Goal: Transaction & Acquisition: Obtain resource

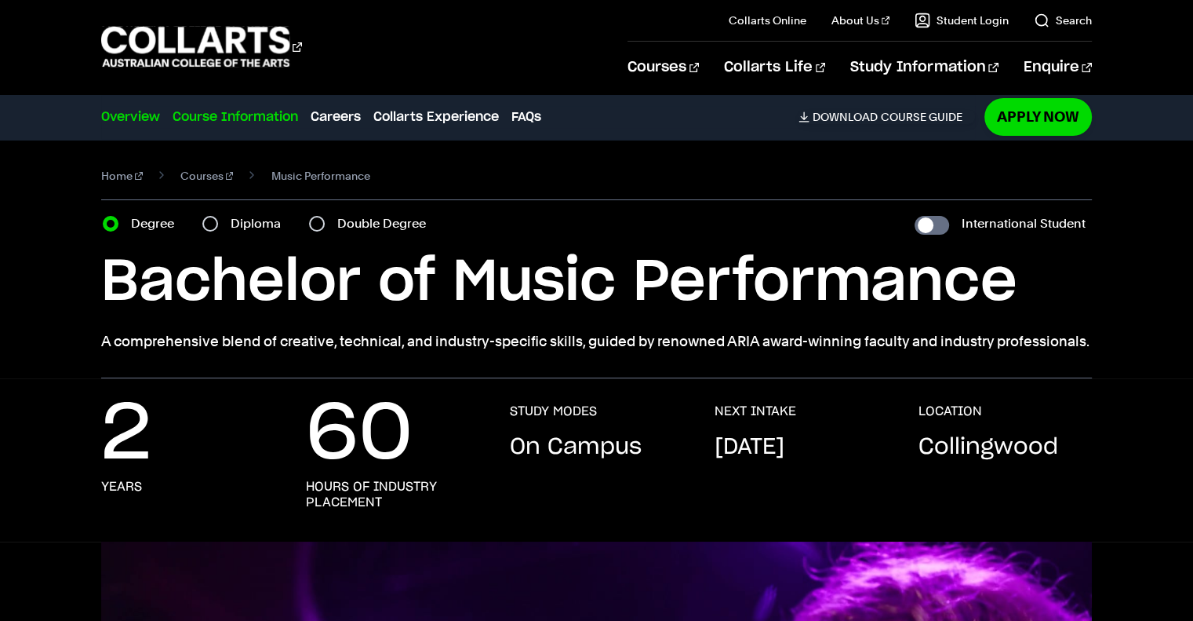
click at [252, 120] on link "Course Information" at bounding box center [236, 116] width 126 height 19
click at [241, 224] on label "Diploma" at bounding box center [261, 224] width 60 height 22
click at [218, 224] on input "Diploma" at bounding box center [210, 224] width 16 height 16
radio input "true"
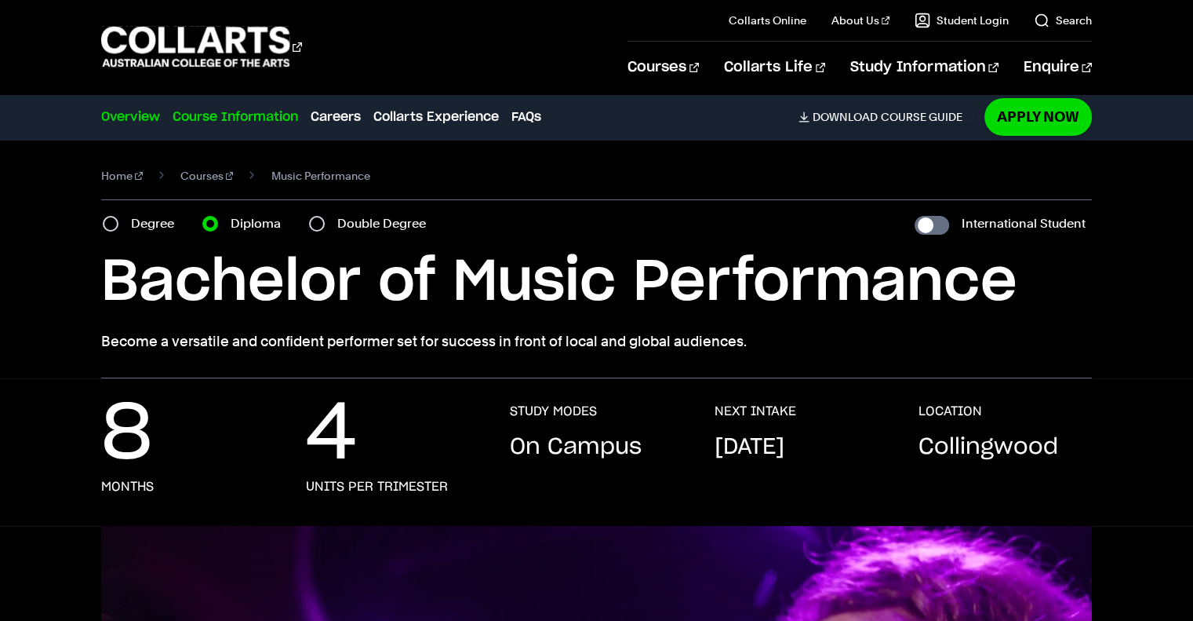
click at [246, 114] on link "Course Information" at bounding box center [236, 116] width 126 height 19
click at [361, 224] on label "Double Degree" at bounding box center [386, 224] width 98 height 22
click at [325, 224] on input "Double Degree" at bounding box center [317, 224] width 16 height 16
radio input "true"
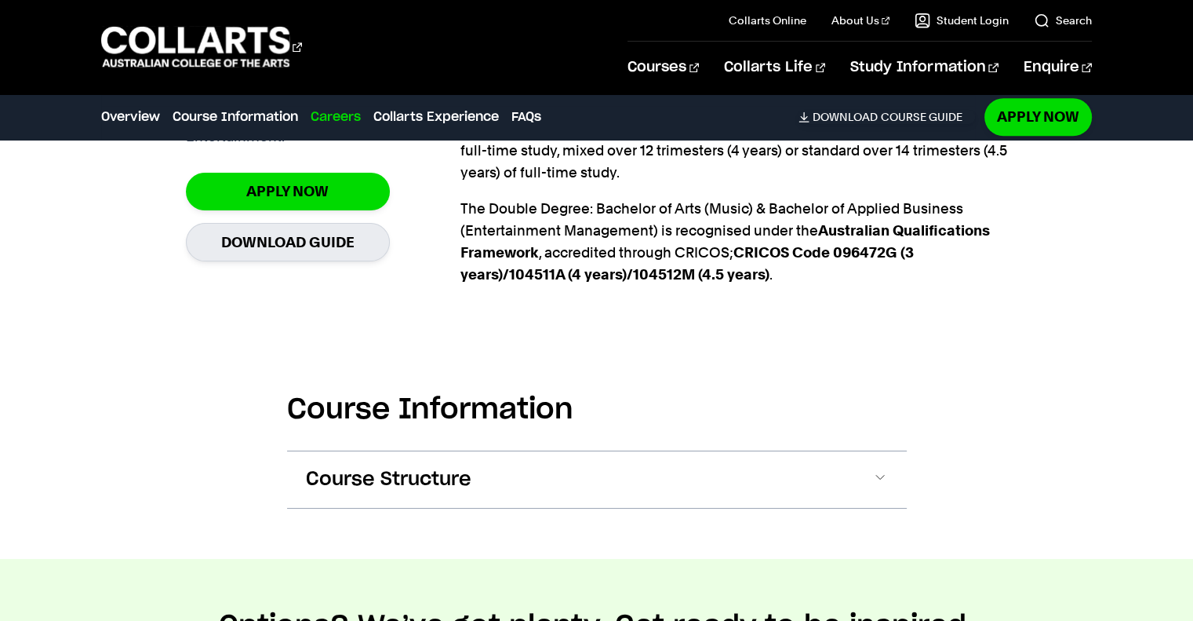
scroll to position [1340, 0]
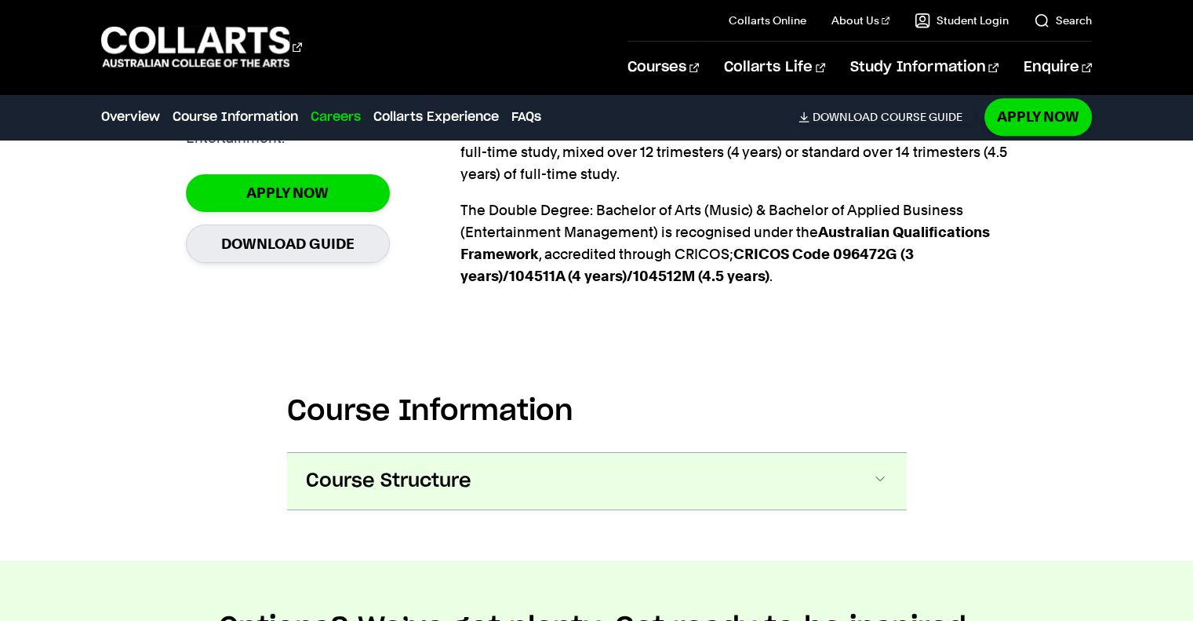
click at [0, 0] on span at bounding box center [0, 0] width 0 height 0
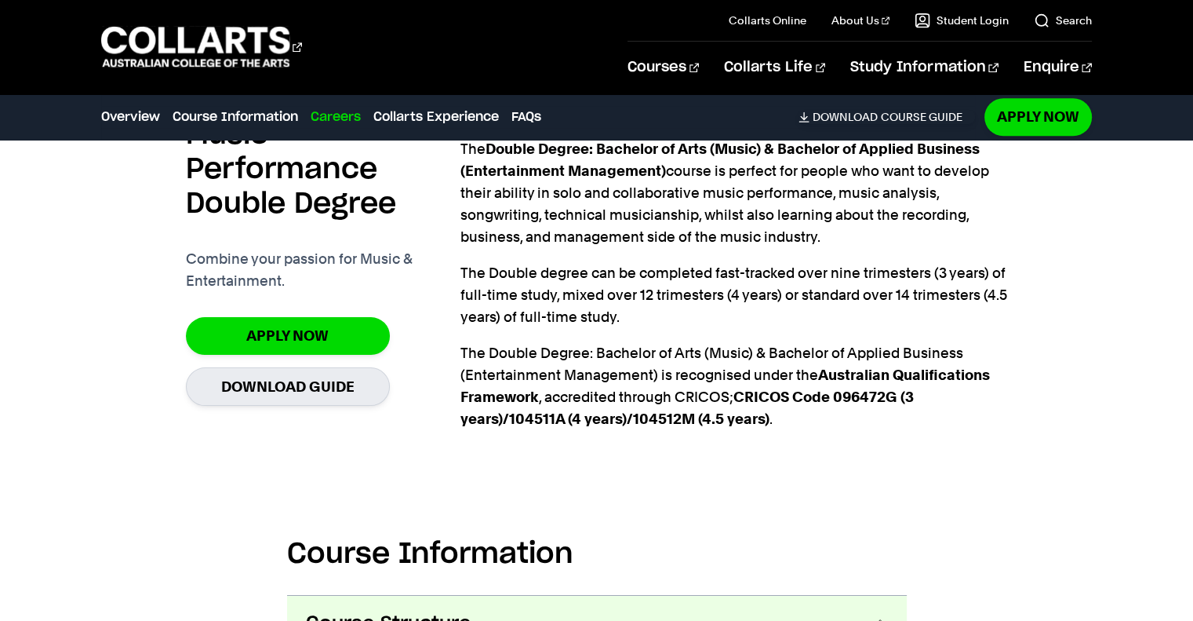
scroll to position [1192, 0]
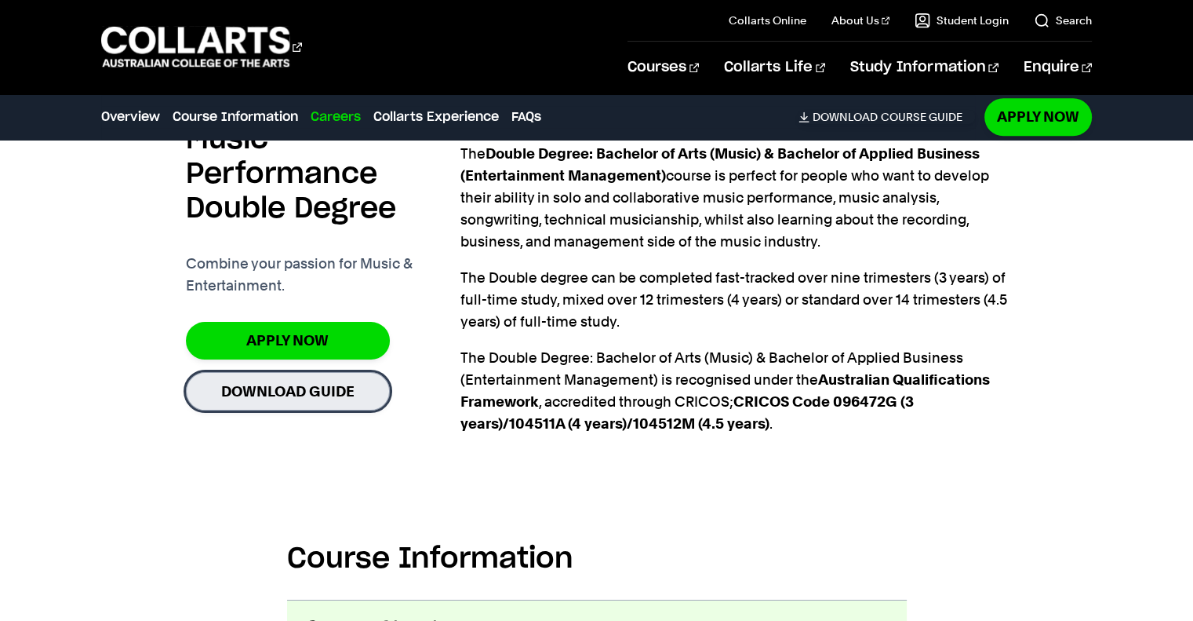
click at [304, 388] on link "Download Guide" at bounding box center [288, 391] width 204 height 38
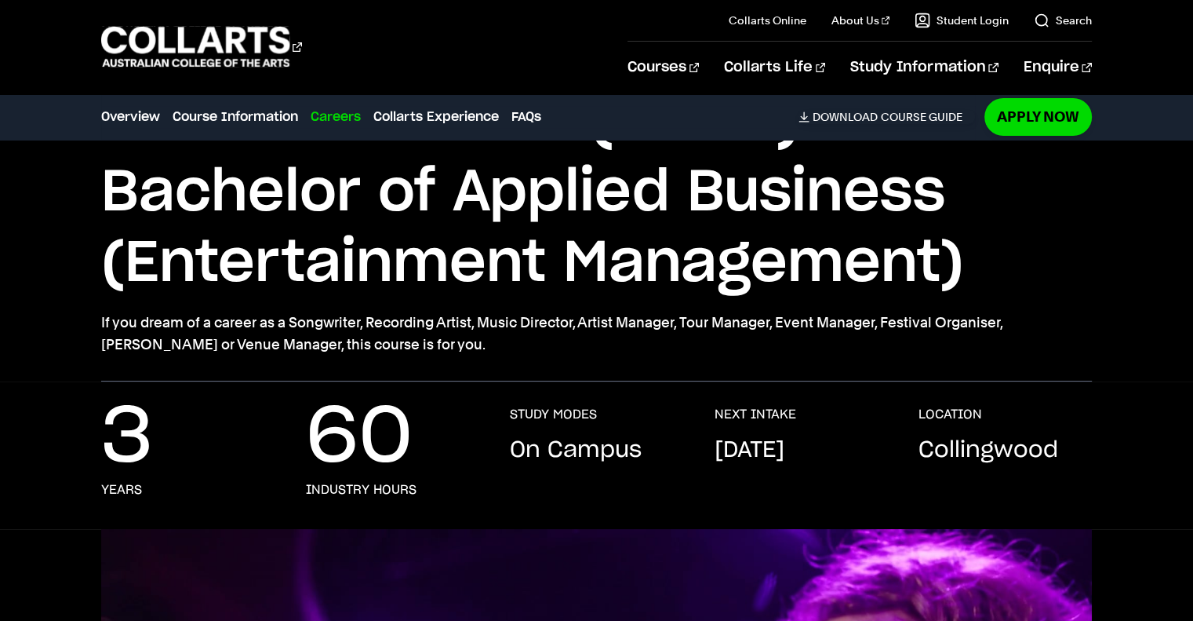
scroll to position [0, 0]
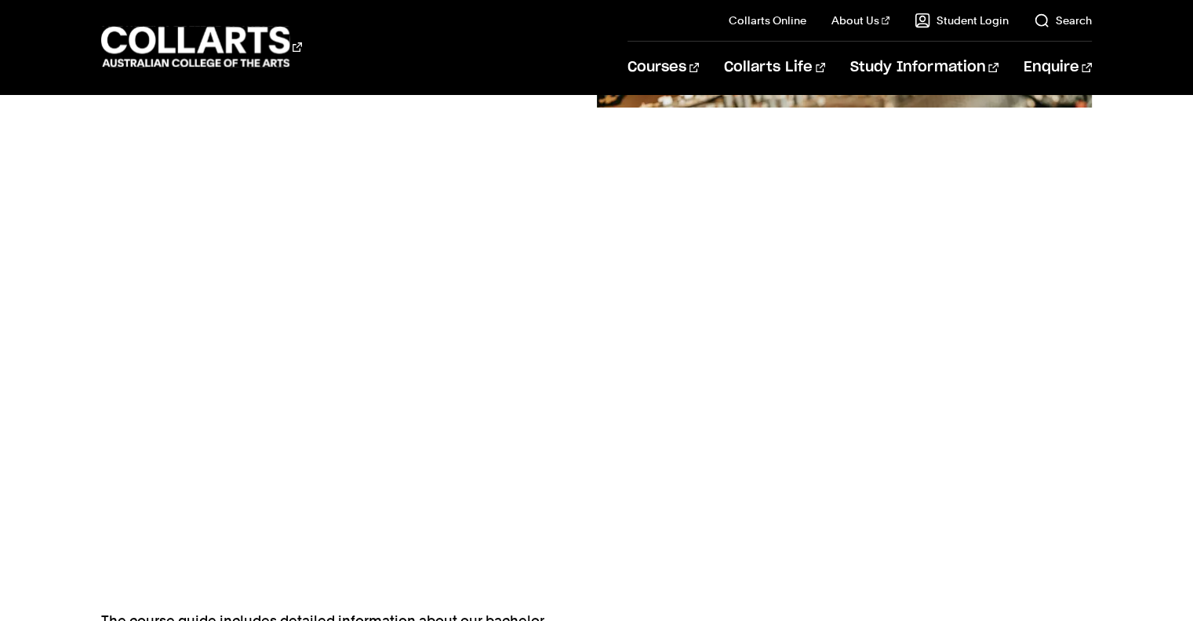
scroll to position [956, 0]
